Goal: Find specific page/section: Find specific page/section

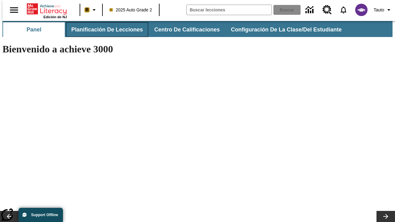
click at [103, 30] on span "Planificación de lecciones" at bounding box center [107, 29] width 72 height 7
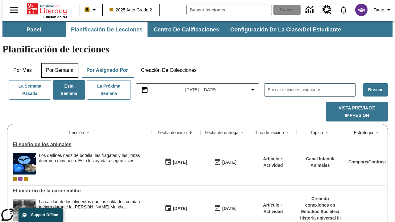
click at [58, 63] on button "Por semana" at bounding box center [59, 70] width 37 height 15
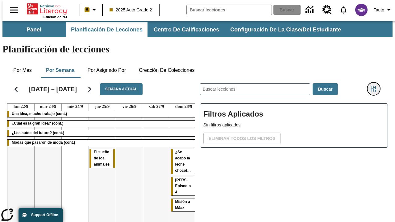
click at [376, 86] on icon "Menú lateral de filtros" at bounding box center [374, 89] width 6 height 6
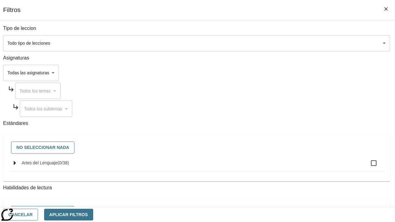
click at [272, 73] on body "Saltar al contenido principal Edición de NJ B 2025 Auto Grade 2 Buscar 0 Tauto …" at bounding box center [197, 153] width 390 height 264
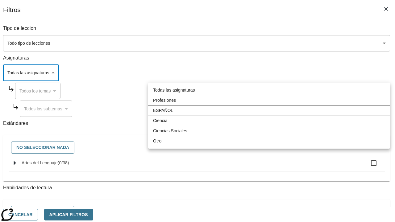
click at [269, 111] on li "ESPAÑOL" at bounding box center [269, 111] width 242 height 10
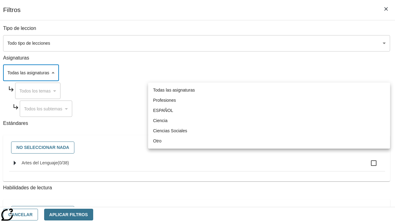
type input "1"
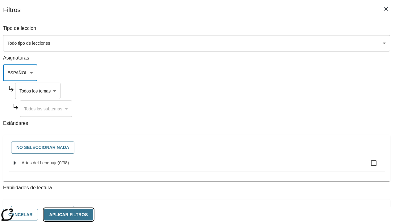
click at [93, 215] on button "Aplicar Filtros" at bounding box center [68, 215] width 49 height 12
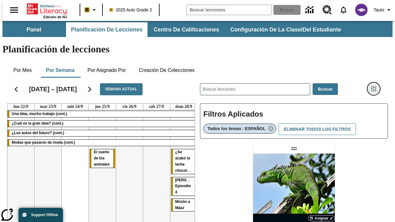
click at [376, 86] on icon "Menú lateral de filtros" at bounding box center [374, 89] width 6 height 6
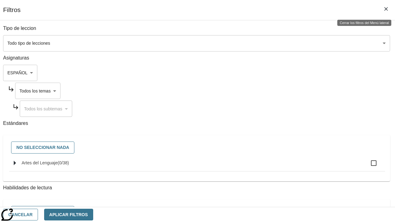
click at [278, 91] on body "Saltar al contenido principal Edición de NJ B 2025 Auto Grade 2 Buscar 0 Tauto …" at bounding box center [197, 182] width 390 height 322
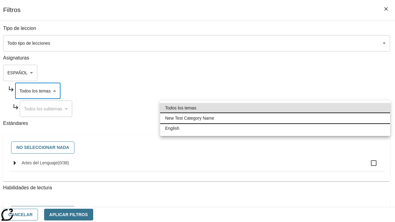
click at [275, 118] on li "New Test Category Name" at bounding box center [275, 118] width 230 height 10
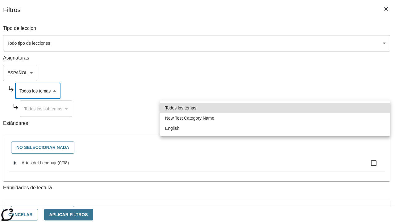
type input "265"
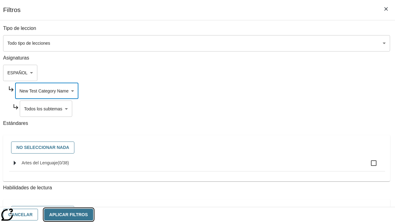
click at [93, 215] on button "Aplicar Filtros" at bounding box center [68, 215] width 49 height 12
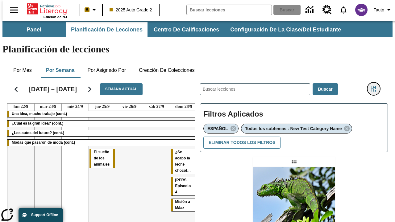
click at [376, 86] on icon "Menú lateral de filtros" at bounding box center [374, 89] width 6 height 6
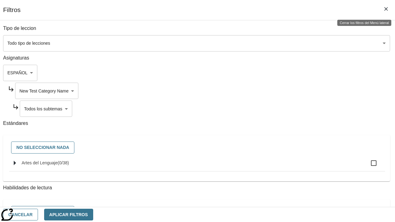
click at [281, 109] on body "Saltar al contenido principal Edición de NJ B 2025 Auto Grade 2 Buscar 0 Tauto …" at bounding box center [197, 188] width 390 height 335
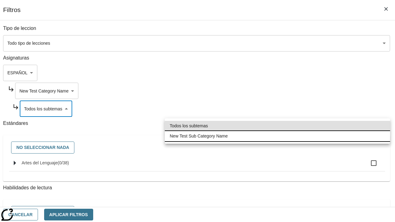
click at [278, 136] on li "New Test Sub Category Name" at bounding box center [278, 136] width 226 height 10
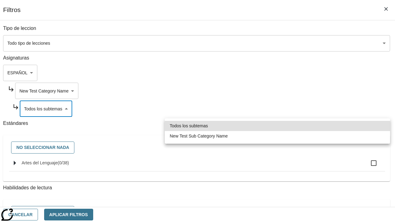
type input "2232"
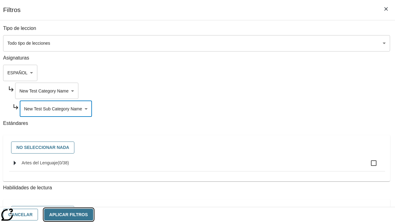
click at [93, 215] on button "Aplicar Filtros" at bounding box center [68, 215] width 49 height 12
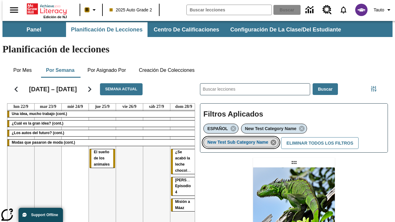
click at [276, 139] on icon "Eliminar New Test Sub Category Name el ítem seleccionado del filtro" at bounding box center [273, 142] width 7 height 7
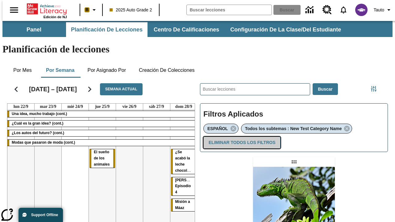
click at [241, 137] on button "Eliminar todos los filtros" at bounding box center [242, 143] width 77 height 12
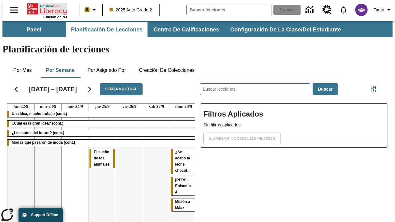
click at [44, 8] on icon "Portada" at bounding box center [47, 9] width 41 height 12
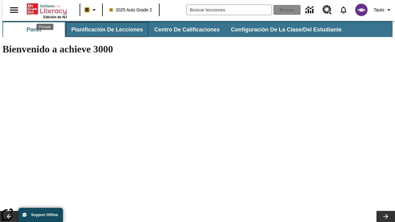
click at [103, 30] on span "Planificación de lecciones" at bounding box center [107, 29] width 72 height 7
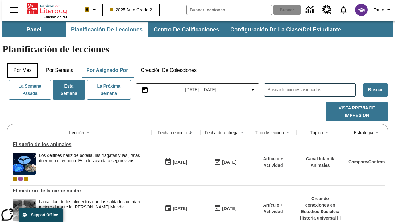
click at [20, 63] on button "Por mes" at bounding box center [22, 70] width 31 height 15
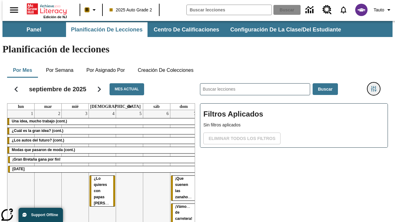
click at [376, 86] on icon "Menú lateral de filtros" at bounding box center [374, 89] width 6 height 6
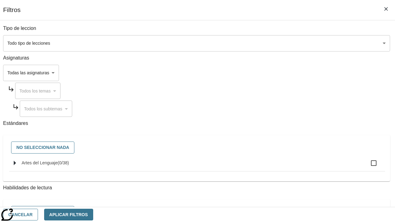
click at [272, 73] on body "Saltar al contenido principal Edición de NJ B 2025 Auto Grade 2 Buscar 0 Tauto …" at bounding box center [197, 153] width 390 height 264
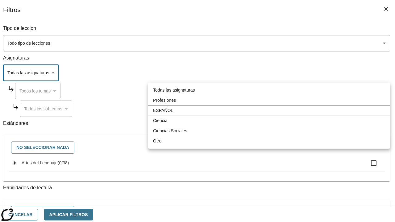
click at [269, 111] on li "ESPAÑOL" at bounding box center [269, 111] width 242 height 10
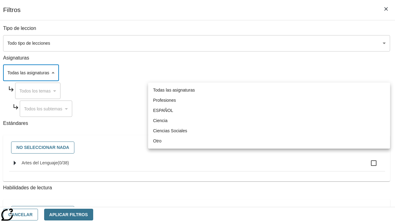
type input "1"
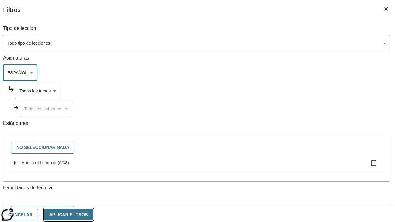
click at [93, 215] on button "Aplicar Filtros" at bounding box center [68, 215] width 49 height 12
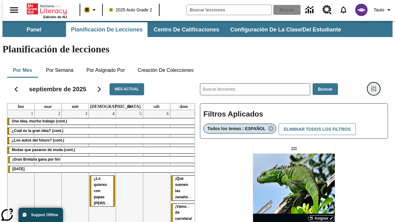
click at [376, 86] on icon "Menú lateral de filtros" at bounding box center [374, 89] width 6 height 6
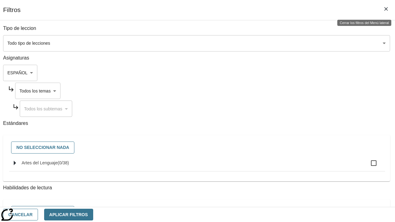
click at [278, 91] on body "Saltar al contenido principal Edición de NJ B 2025 Auto Grade 2 Buscar 0 Tauto …" at bounding box center [197, 182] width 390 height 322
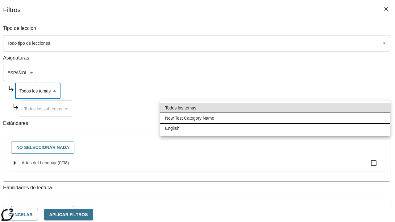
click at [275, 118] on li "New Test Category Name" at bounding box center [275, 118] width 230 height 10
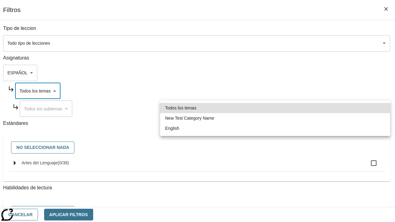
type input "265"
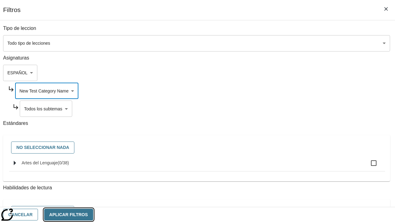
click at [93, 215] on button "Aplicar Filtros" at bounding box center [68, 215] width 49 height 12
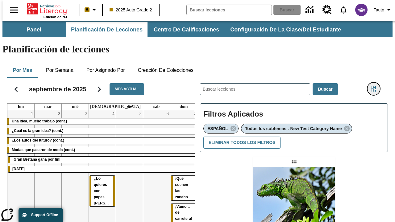
click at [376, 86] on icon "Menú lateral de filtros" at bounding box center [374, 89] width 6 height 6
